Goal: Task Accomplishment & Management: Manage account settings

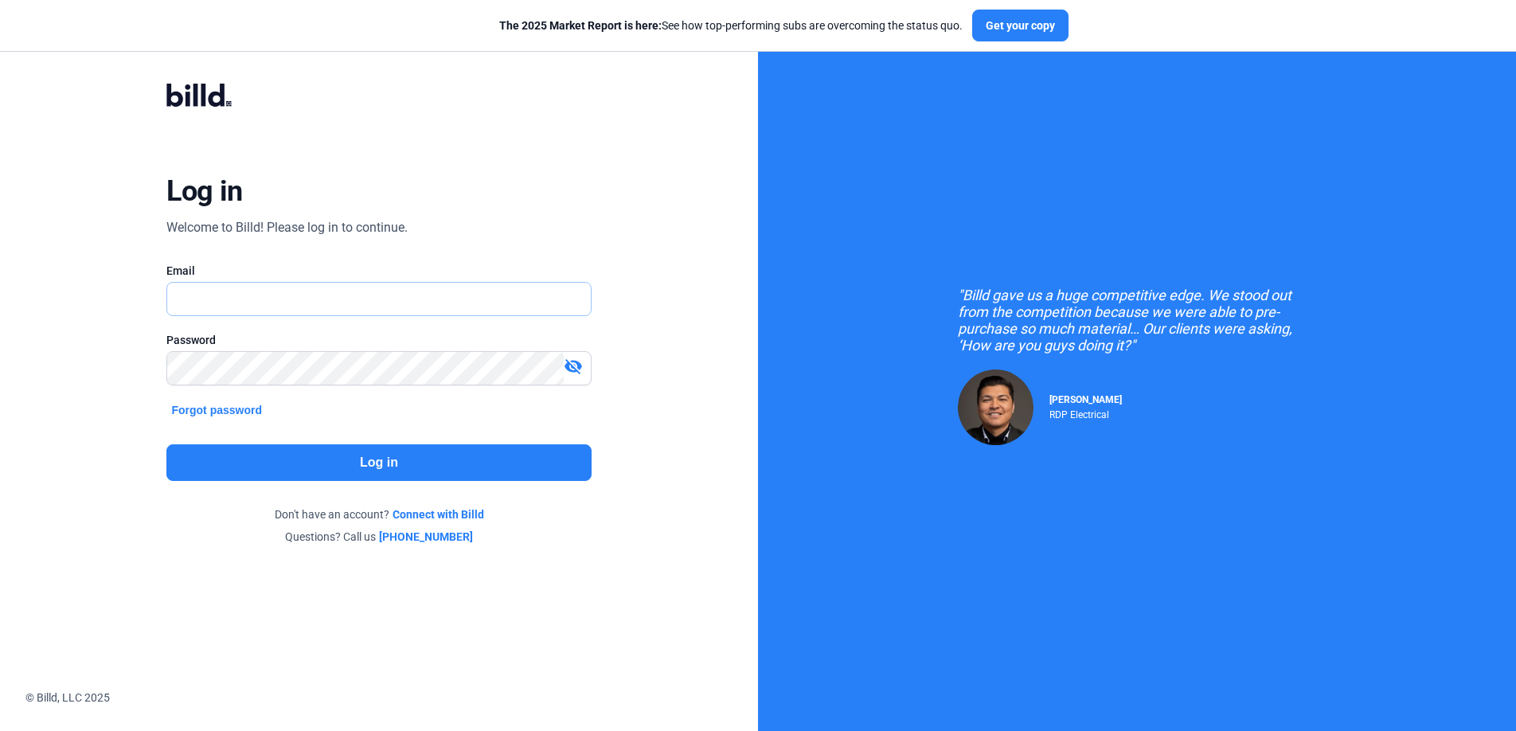
click at [291, 302] on input "text" at bounding box center [369, 299] width 405 height 33
type input "[EMAIL_ADDRESS][DOMAIN_NAME]"
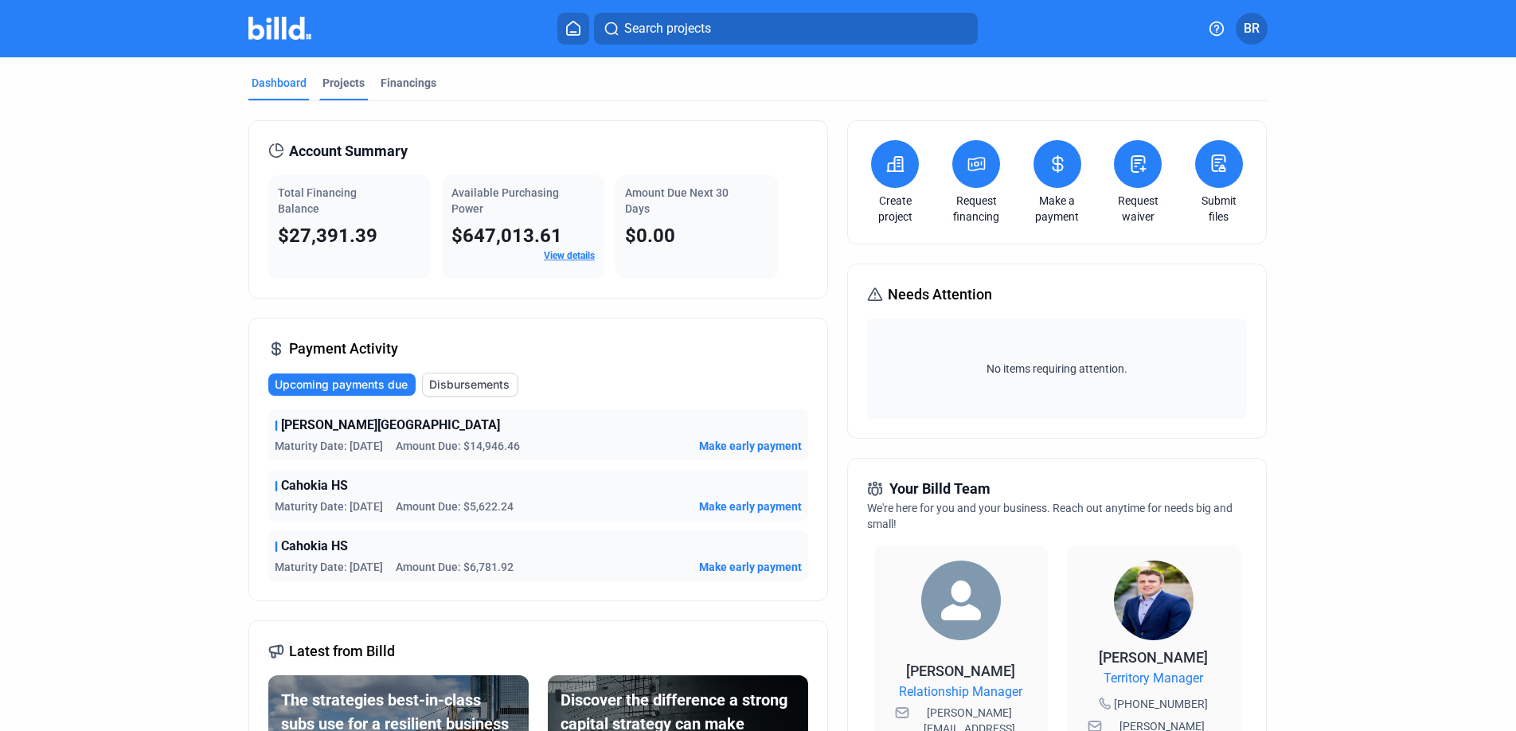
click at [342, 77] on div "Projects" at bounding box center [344, 83] width 42 height 16
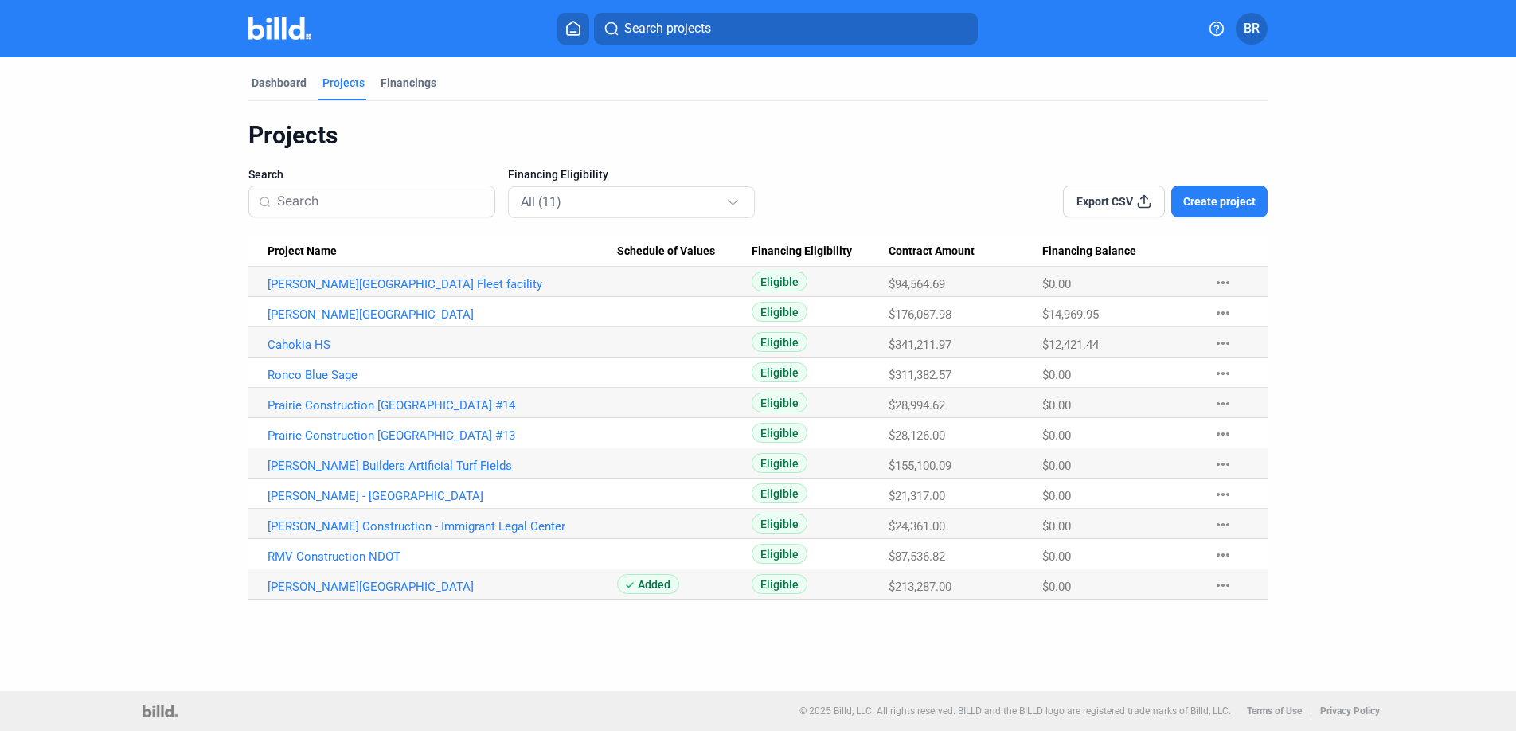
click at [359, 461] on link "[PERSON_NAME] Builders Artificial Turf Fields" at bounding box center [443, 466] width 350 height 14
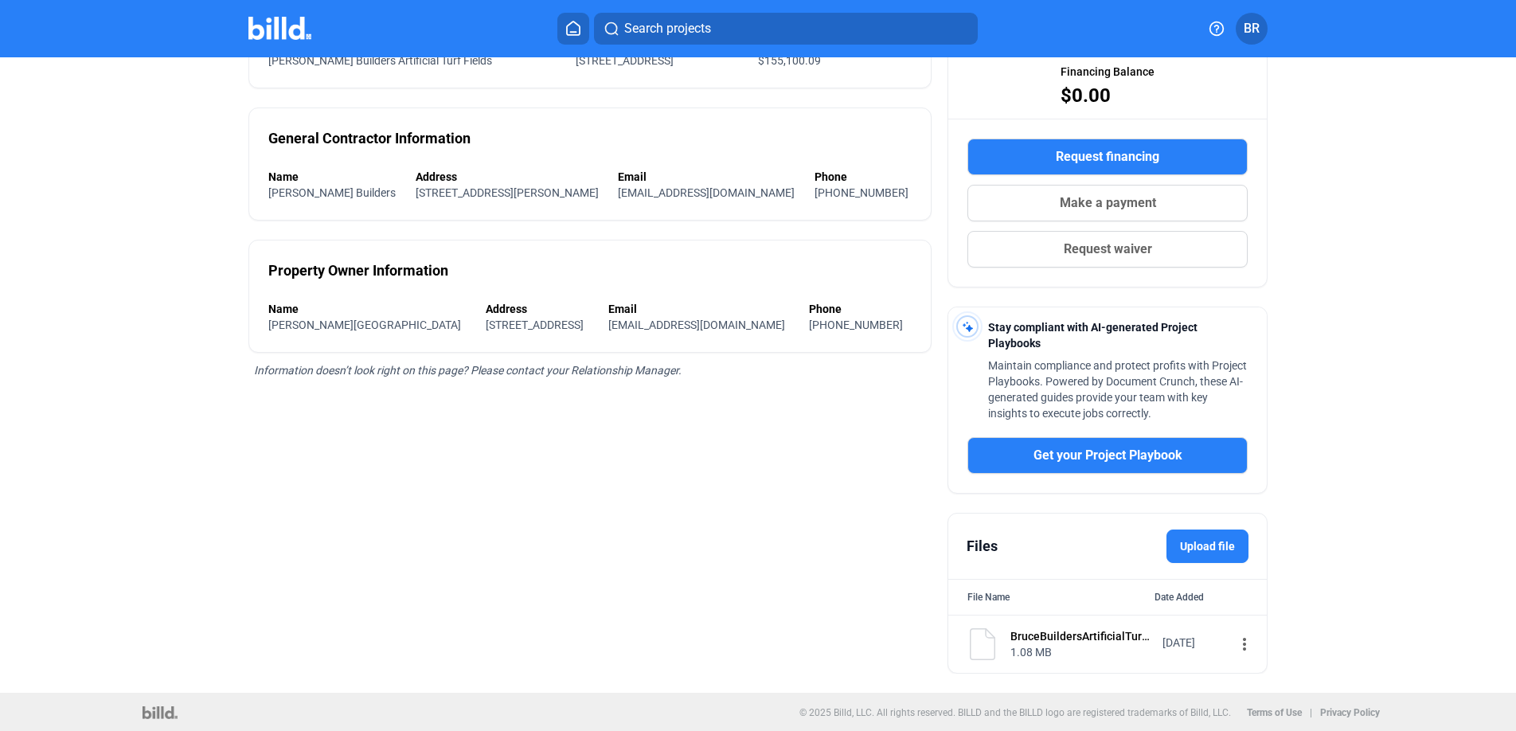
scroll to position [215, 0]
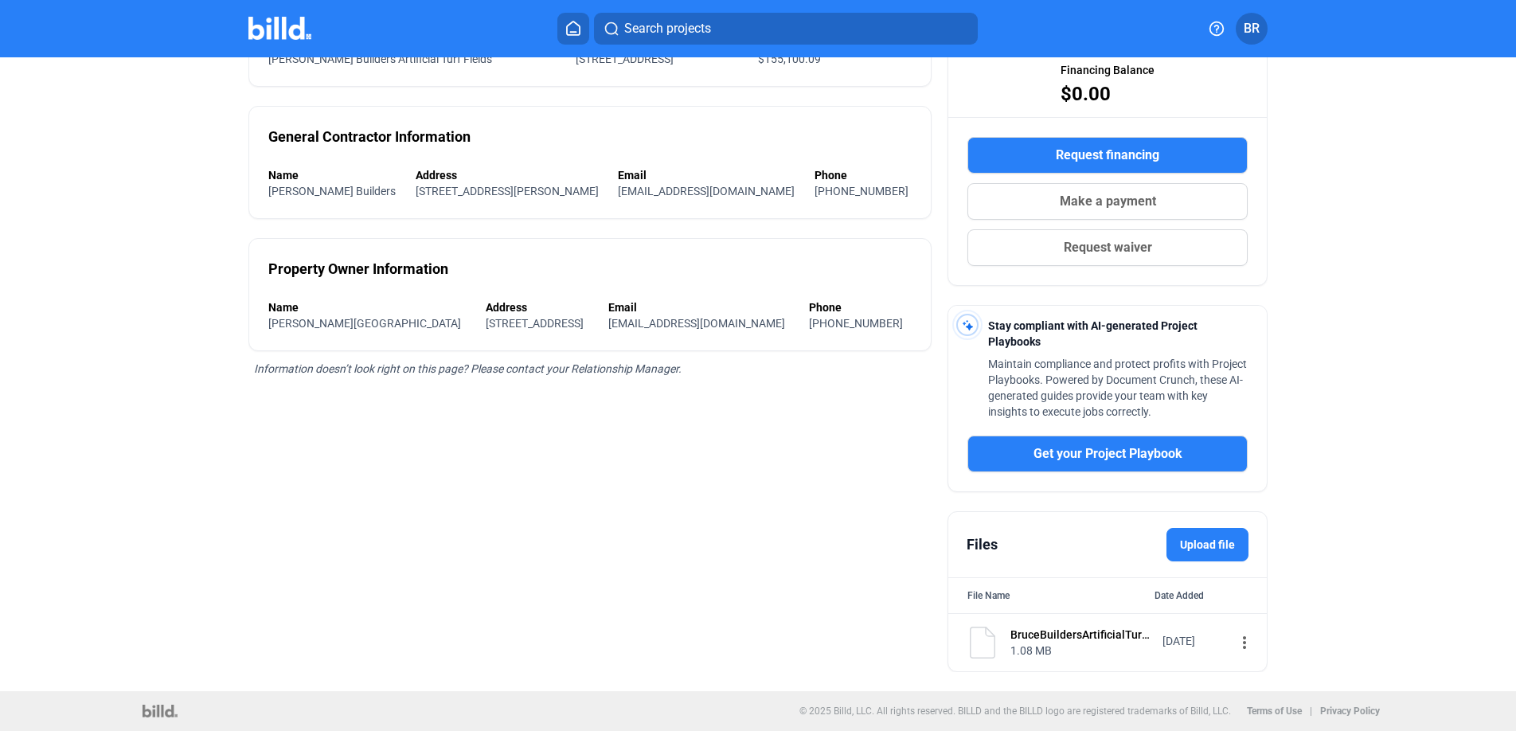
click at [1062, 641] on div "BruceBuildersArtificialTurfFieldsSubcontract.pdf" at bounding box center [1082, 635] width 142 height 16
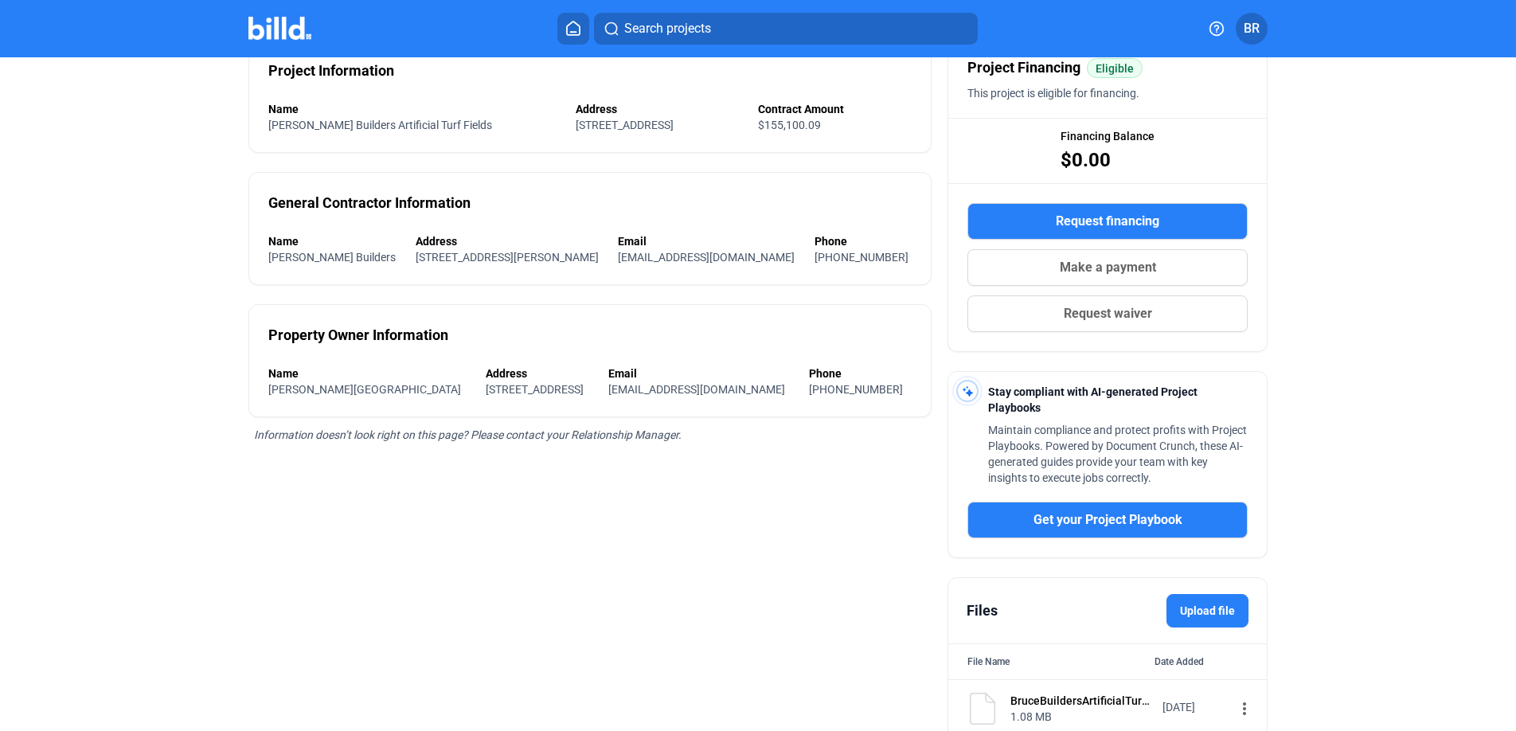
scroll to position [48, 0]
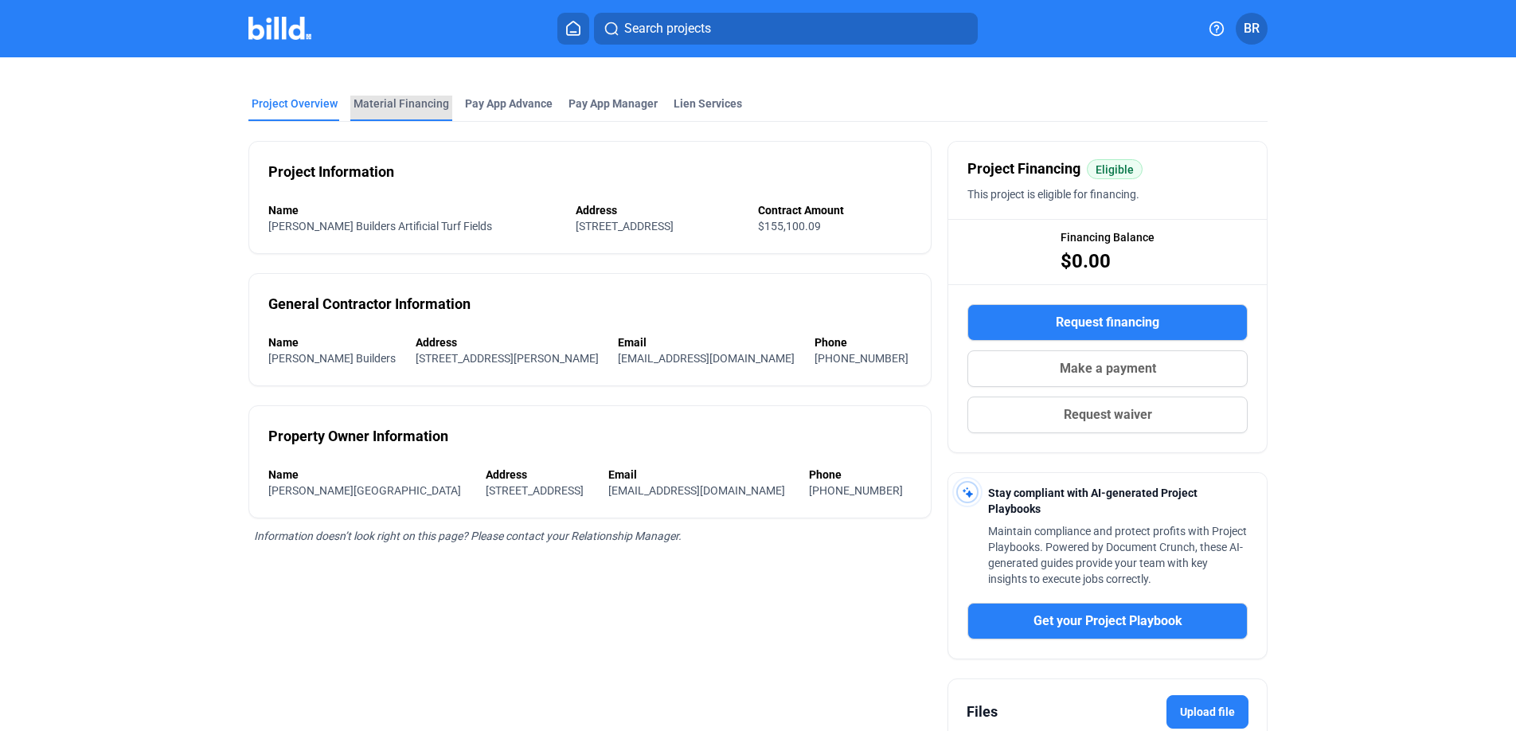
click at [397, 102] on div "Material Financing" at bounding box center [402, 104] width 96 height 16
